Goal: Information Seeking & Learning: Learn about a topic

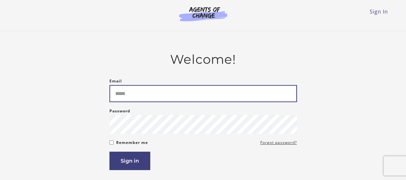
click at [140, 100] on input "Email" at bounding box center [204, 93] width 188 height 17
type input "**********"
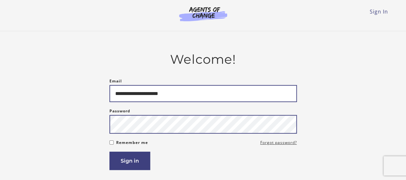
click at [110, 151] on button "Sign in" at bounding box center [130, 160] width 41 height 18
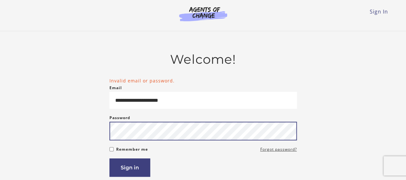
click at [110, 158] on button "Sign in" at bounding box center [130, 167] width 41 height 18
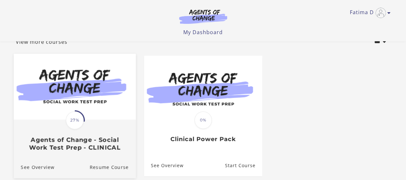
scroll to position [44, 0]
click at [78, 125] on span "27%" at bounding box center [75, 120] width 18 height 18
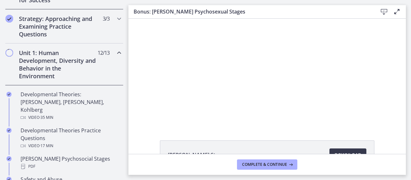
scroll to position [139, 0]
click at [116, 57] on div "Unit 1: Human Development, Diversity and Behavior in the Environment 12 / 13 Co…" at bounding box center [64, 65] width 118 height 42
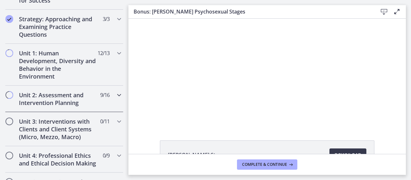
click at [86, 95] on h2 "Unit 2: Assessment and Intervention Planning" at bounding box center [58, 98] width 78 height 15
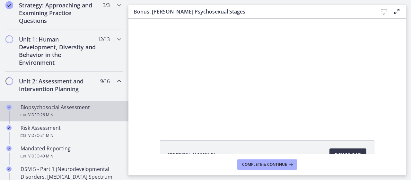
scroll to position [149, 0]
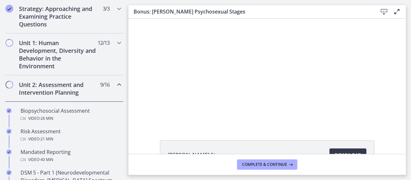
click at [108, 86] on div "Unit 2: Assessment and Intervention Planning 9 / 16 Completed" at bounding box center [64, 88] width 118 height 26
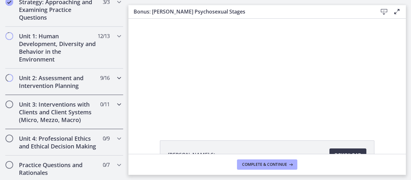
scroll to position [156, 0]
click at [112, 109] on div "Unit 3: Interventions with Clients and Client Systems (Micro, Mezzo, Macro) 0 /…" at bounding box center [64, 112] width 118 height 34
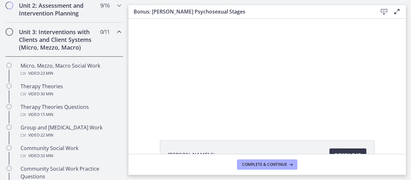
scroll to position [230, 0]
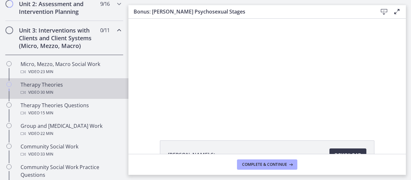
click at [64, 91] on div "Video · 30 min" at bounding box center [71, 92] width 100 height 8
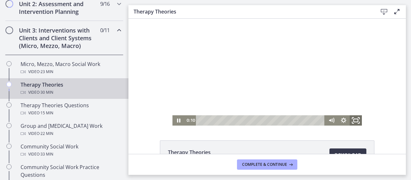
drag, startPoint x: 352, startPoint y: 120, endPoint x: 480, endPoint y: 177, distance: 140.8
click at [352, 120] on icon "Fullscreen" at bounding box center [356, 120] width 15 height 12
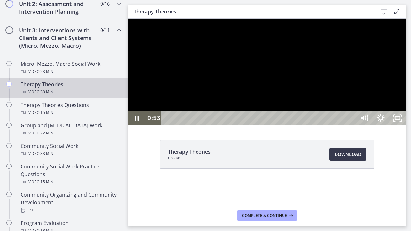
click at [277, 125] on div at bounding box center [268, 72] width 278 height 107
drag, startPoint x: 334, startPoint y: 139, endPoint x: 330, endPoint y: 139, distance: 4.5
click at [330, 125] on div at bounding box center [268, 72] width 278 height 107
click at [308, 124] on div at bounding box center [268, 72] width 278 height 107
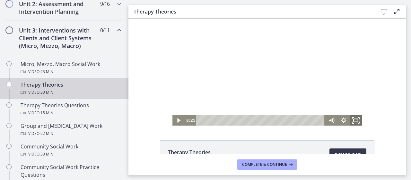
click at [356, 117] on icon "Fullscreen" at bounding box center [356, 120] width 15 height 12
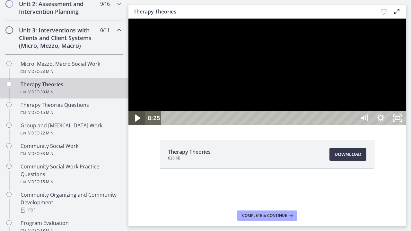
click at [136, 127] on icon "Play Video" at bounding box center [138, 118] width 20 height 17
click at [344, 125] on div at bounding box center [268, 72] width 278 height 107
